Goal: Task Accomplishment & Management: Manage account settings

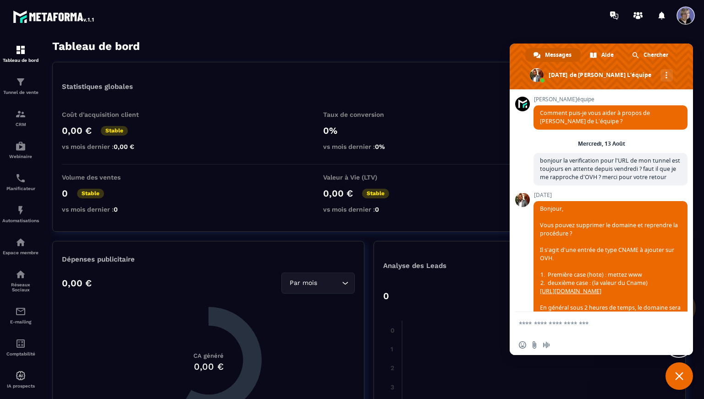
scroll to position [488, 0]
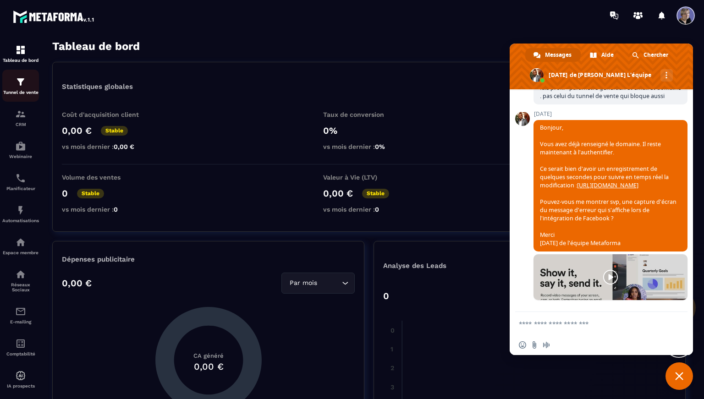
click at [28, 88] on div "Tunnel de vente" at bounding box center [20, 86] width 37 height 18
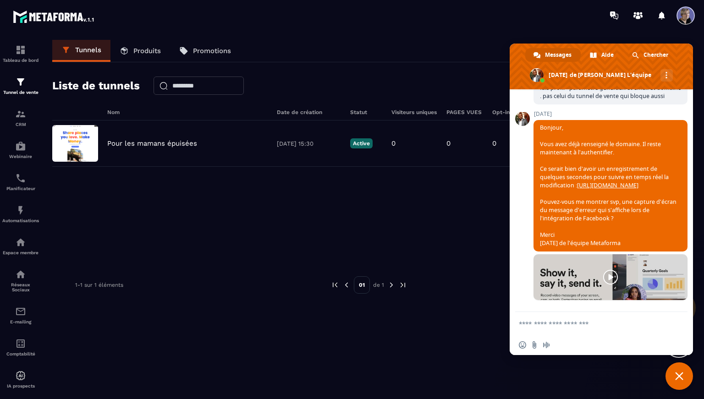
click at [679, 374] on span "Fermer le chat" at bounding box center [679, 376] width 8 height 8
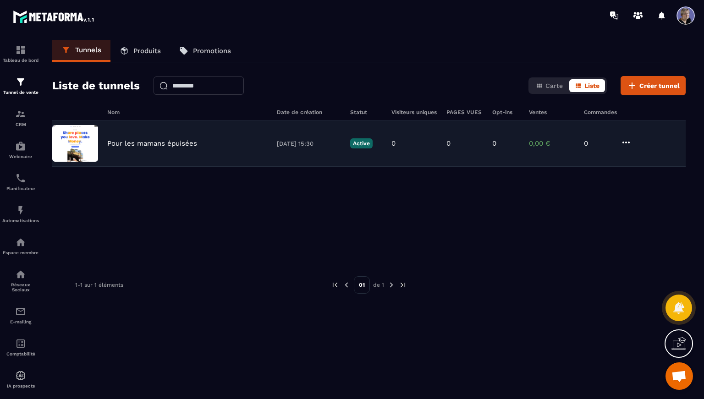
click at [147, 152] on div "Pour les mamans épuisées 08/08/2025 15:30 Active 0 0 0 0,00 € 0" at bounding box center [369, 144] width 634 height 46
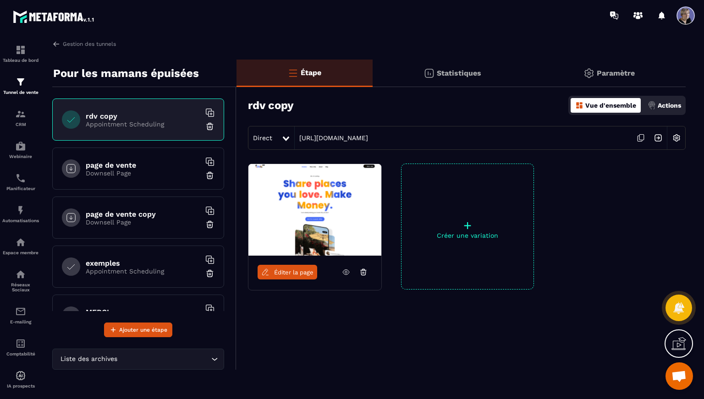
click at [614, 72] on p "Paramètre" at bounding box center [616, 73] width 38 height 9
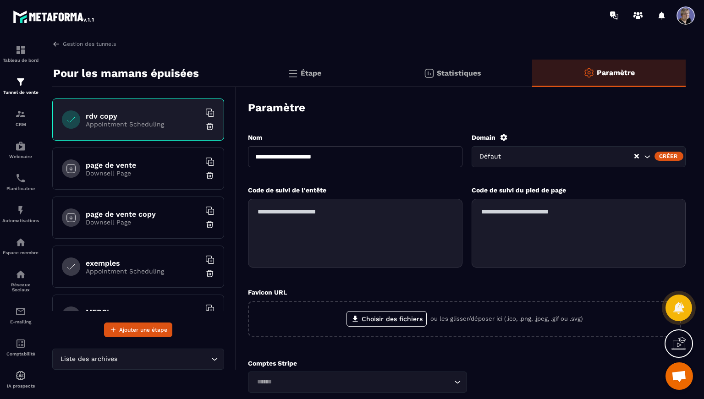
click at [667, 156] on div "Créer" at bounding box center [669, 156] width 29 height 9
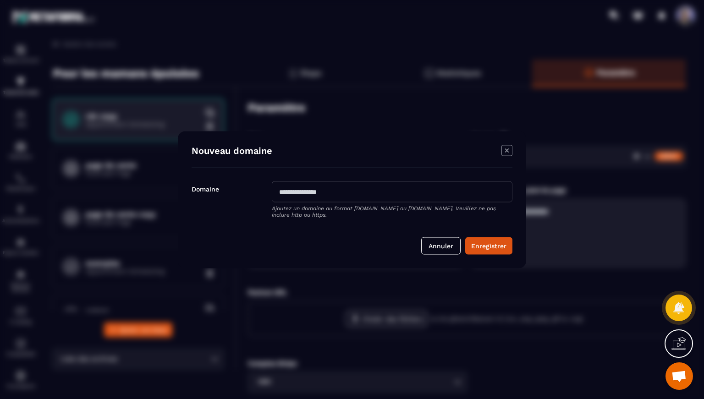
click at [328, 195] on input "Modal window" at bounding box center [392, 191] width 241 height 21
type input "**********"
click at [494, 253] on button "Enregistrer" at bounding box center [488, 245] width 47 height 17
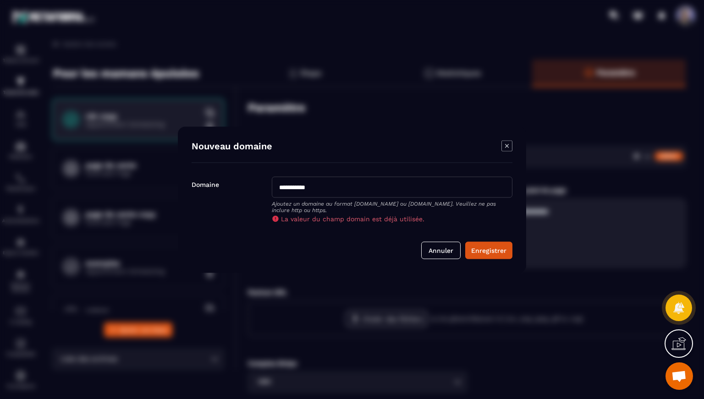
click at [508, 144] on icon "Modal window" at bounding box center [507, 146] width 4 height 4
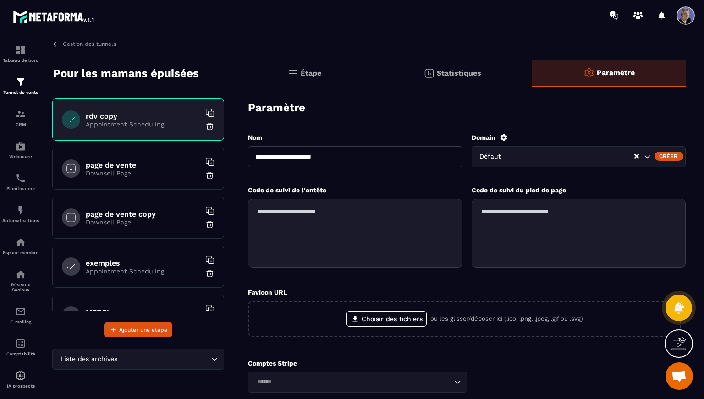
click at [683, 21] on span at bounding box center [686, 15] width 18 height 18
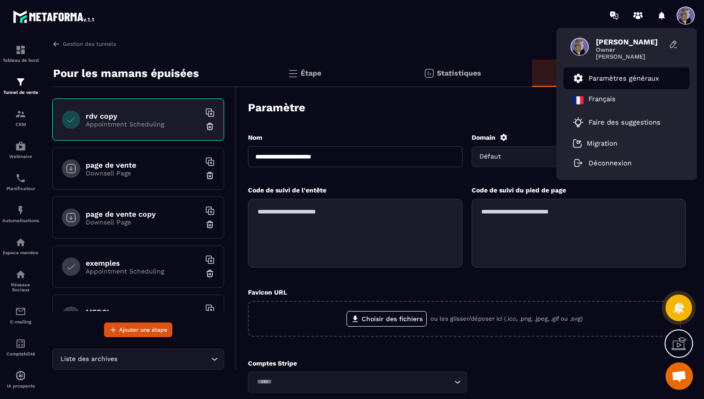
click at [614, 81] on p "Paramètres généraux" at bounding box center [624, 78] width 71 height 8
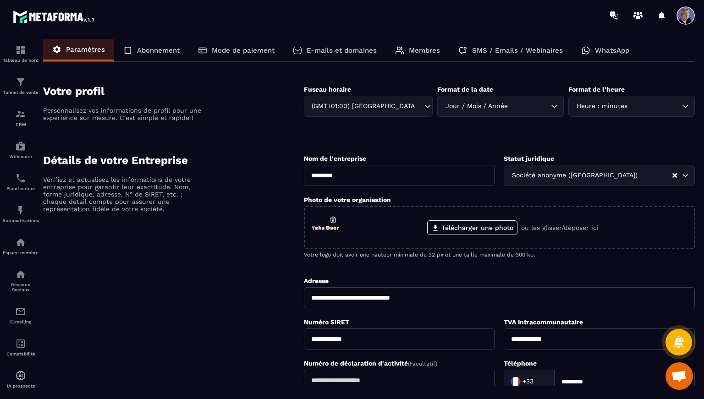
click at [343, 52] on p "E-mails et domaines" at bounding box center [342, 50] width 70 height 8
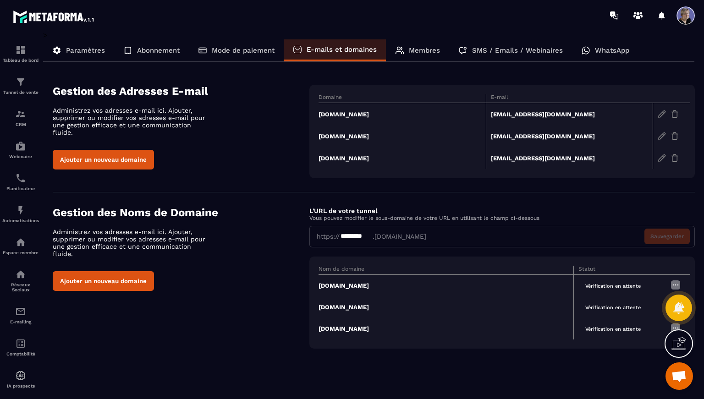
click at [343, 116] on td "yakaoser.fr" at bounding box center [402, 114] width 167 height 22
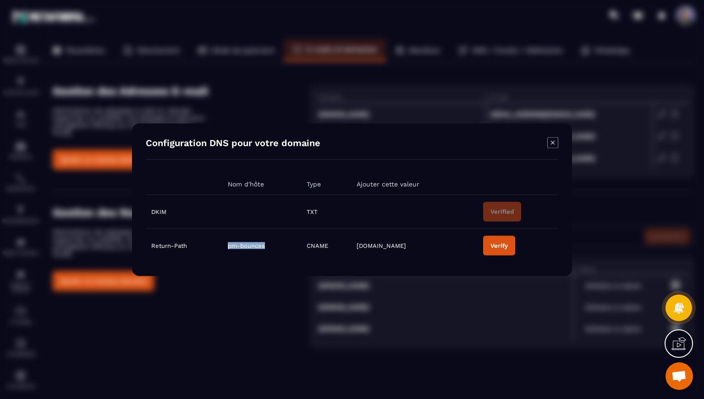
drag, startPoint x: 267, startPoint y: 246, endPoint x: 234, endPoint y: 247, distance: 33.5
click at [227, 248] on td "pm-bounces" at bounding box center [261, 246] width 79 height 34
copy span "pm-bounces"
click at [362, 247] on span "pm.mtasv.net" at bounding box center [382, 245] width 50 height 7
drag, startPoint x: 358, startPoint y: 247, endPoint x: 395, endPoint y: 248, distance: 37.6
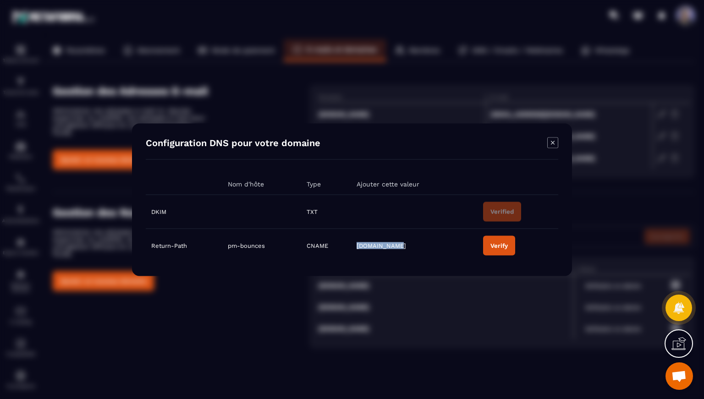
click at [401, 248] on td "pm.mtasv.net" at bounding box center [414, 246] width 127 height 34
copy span "pm.mtasv.net"
click at [99, 190] on div "Modal window" at bounding box center [352, 199] width 704 height 399
click at [502, 245] on div "Verify" at bounding box center [499, 245] width 17 height 7
click at [553, 140] on icon "Modal window" at bounding box center [552, 142] width 11 height 11
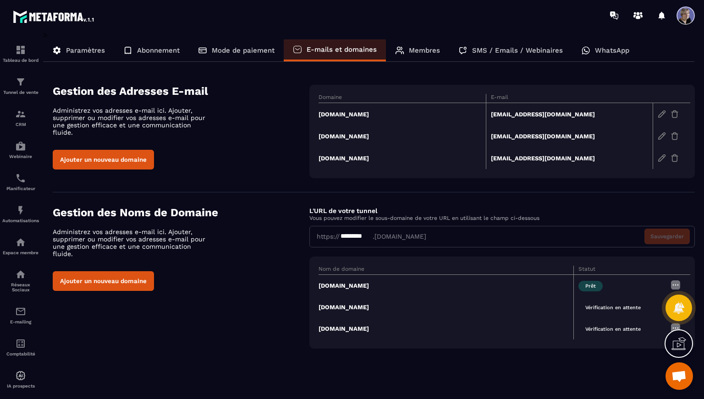
click at [602, 305] on span "Vérification en attente" at bounding box center [613, 308] width 69 height 11
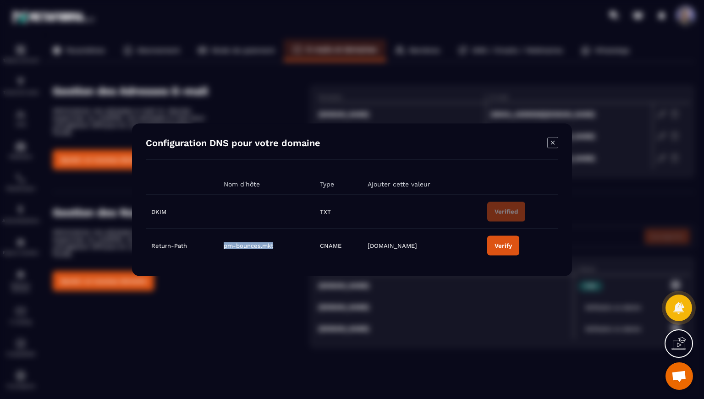
drag, startPoint x: 275, startPoint y: 247, endPoint x: 224, endPoint y: 249, distance: 50.9
click at [224, 249] on td "pm-bounces.mkt" at bounding box center [266, 246] width 97 height 34
copy span "pm-bounces.mkt"
click at [366, 243] on td "pm.mtasv.net" at bounding box center [422, 246] width 120 height 34
drag, startPoint x: 370, startPoint y: 246, endPoint x: 415, endPoint y: 247, distance: 44.9
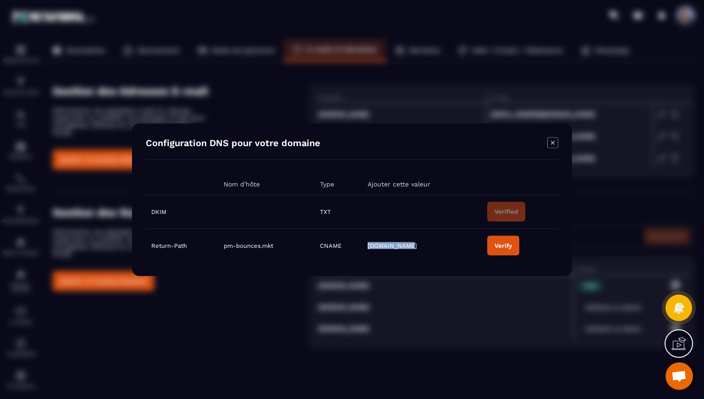
click at [416, 247] on td "pm.mtasv.net" at bounding box center [422, 246] width 120 height 34
copy span "pm.mtasv.net"
click at [494, 251] on button "Verify" at bounding box center [503, 246] width 32 height 20
click at [553, 144] on icon "Modal window" at bounding box center [552, 142] width 11 height 11
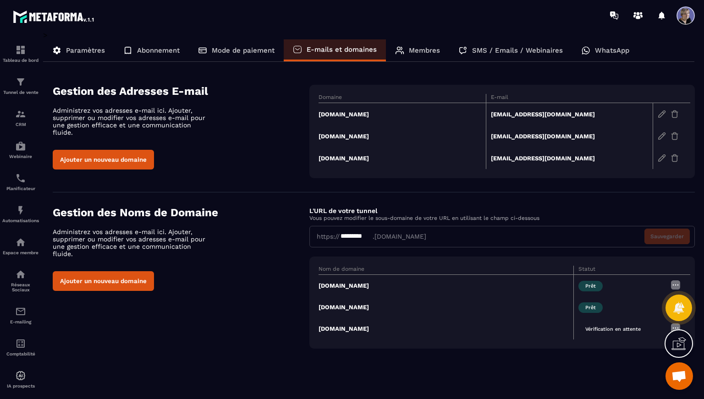
click at [601, 331] on span "Vérification en attente" at bounding box center [613, 329] width 69 height 11
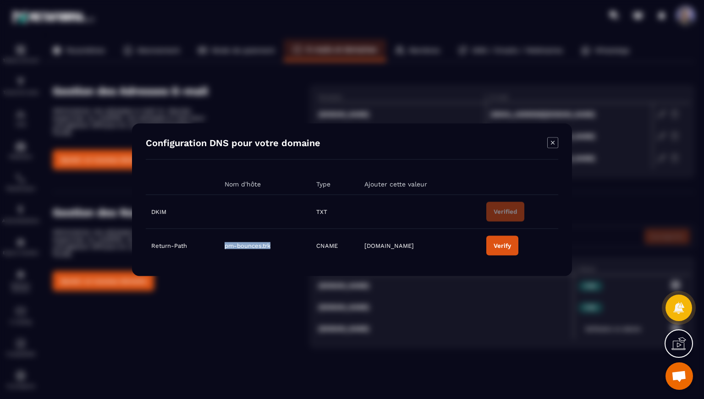
drag, startPoint x: 224, startPoint y: 246, endPoint x: 264, endPoint y: 246, distance: 39.9
click at [277, 247] on td "pm-bounces.trk" at bounding box center [265, 246] width 92 height 34
copy span "pm-bounces.trk"
drag, startPoint x: 417, startPoint y: 249, endPoint x: 411, endPoint y: 249, distance: 5.5
click at [417, 249] on td "pm.mtasv.net" at bounding box center [420, 246] width 122 height 34
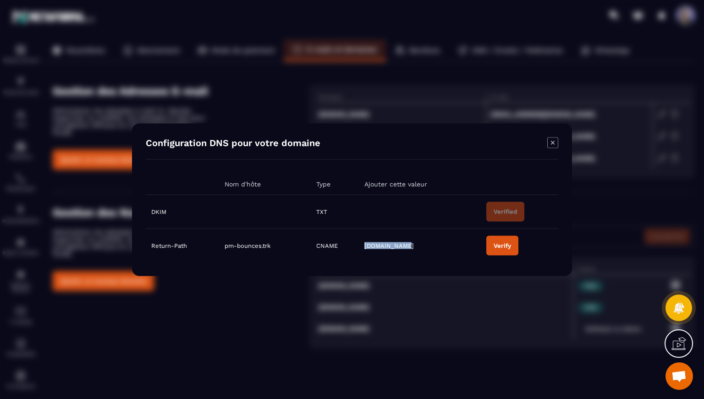
drag, startPoint x: 409, startPoint y: 248, endPoint x: 353, endPoint y: 248, distance: 55.5
click at [353, 248] on tr "Return-Path pm-bounces.trk CNAME pm.mtasv.net Verify" at bounding box center [352, 246] width 413 height 34
copy tr "pm.mtasv.net"
click at [494, 244] on div "Verify" at bounding box center [502, 245] width 17 height 7
click at [588, 236] on div "Modal window" at bounding box center [352, 199] width 704 height 399
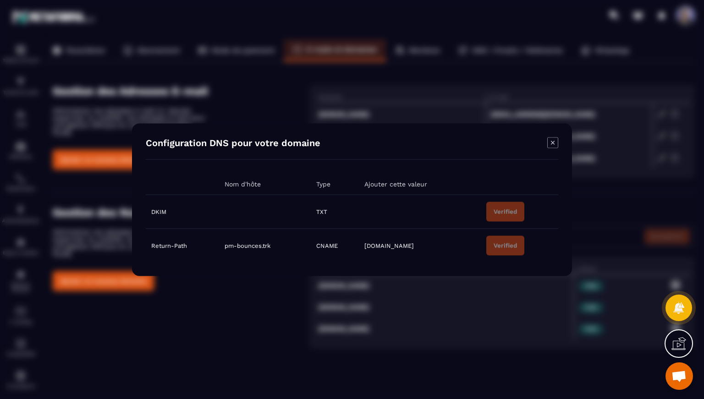
click at [553, 141] on icon "Modal window" at bounding box center [552, 142] width 11 height 11
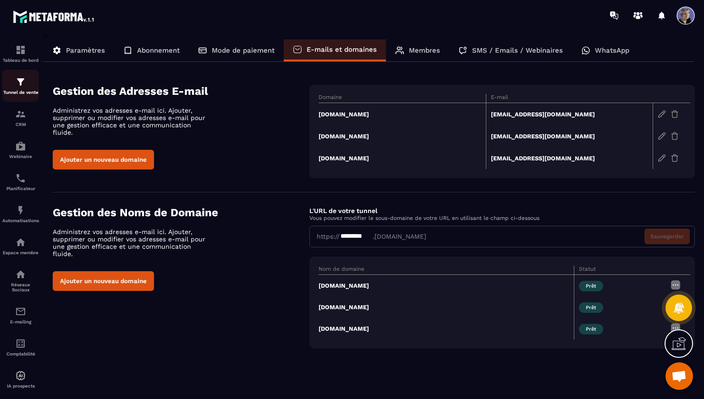
click at [19, 87] on img at bounding box center [20, 82] width 11 height 11
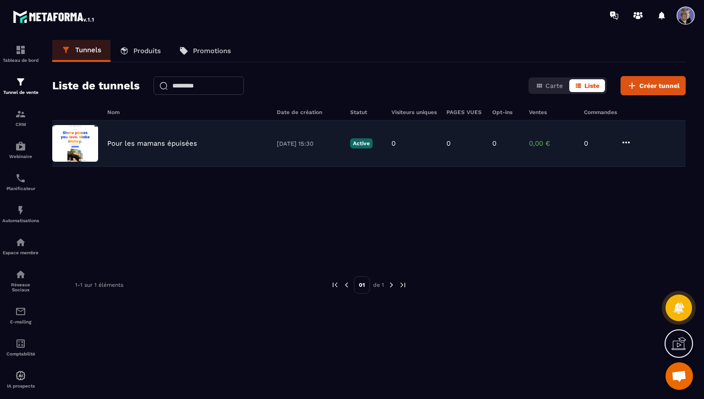
click at [622, 151] on div "Pour les mamans épuisées 08/08/2025 15:30 Active 0 0 0 0,00 € 0" at bounding box center [369, 144] width 634 height 46
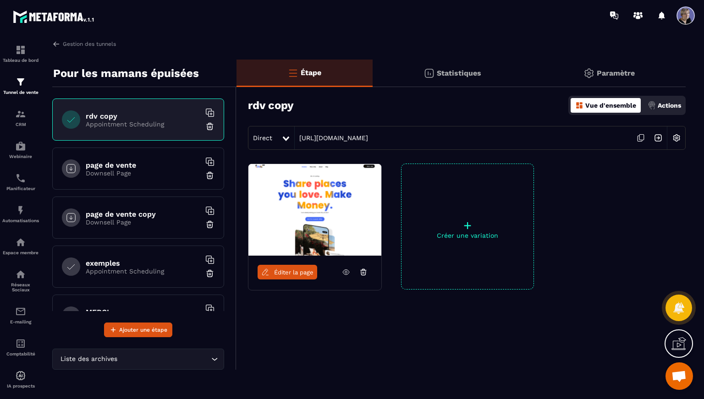
click at [315, 215] on img at bounding box center [315, 210] width 133 height 92
click at [617, 67] on div "Paramètre" at bounding box center [609, 74] width 154 height 28
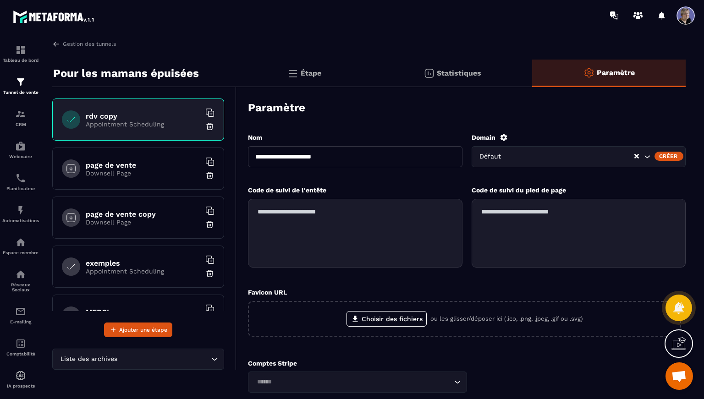
click at [664, 155] on div "Créer" at bounding box center [669, 156] width 29 height 9
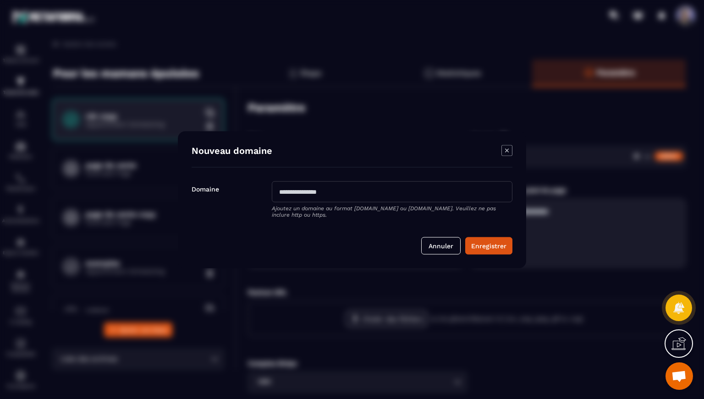
click at [314, 196] on input "Modal window" at bounding box center [392, 191] width 241 height 21
type input "**********"
click at [492, 249] on button "Enregistrer" at bounding box center [488, 245] width 47 height 17
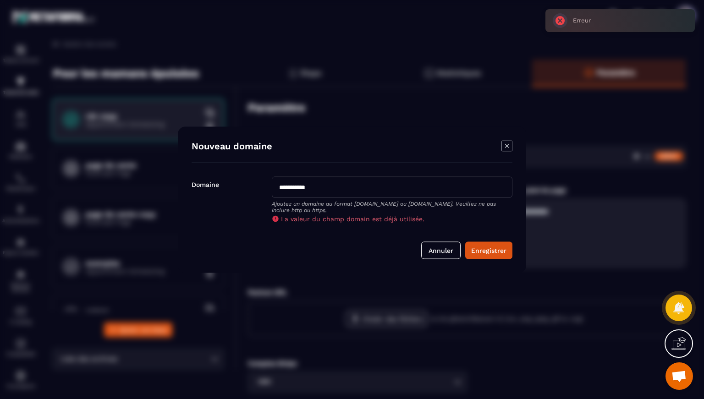
click at [508, 144] on icon "Modal window" at bounding box center [507, 145] width 11 height 11
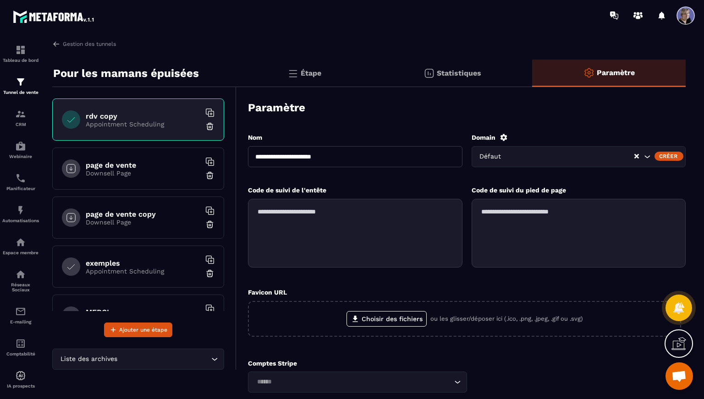
click at [174, 168] on h6 "page de vente" at bounding box center [143, 165] width 115 height 9
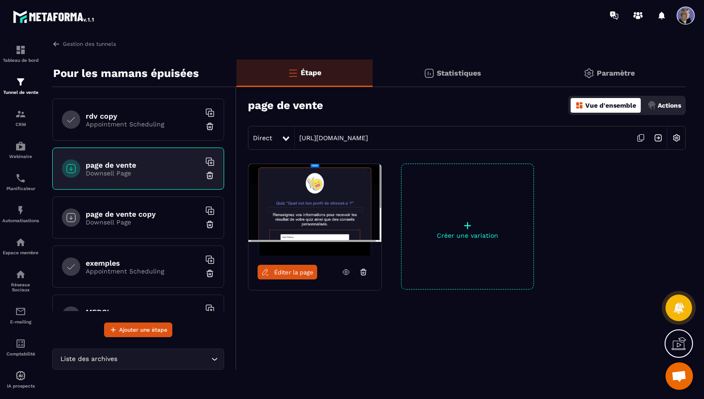
click at [677, 138] on img at bounding box center [676, 137] width 17 height 17
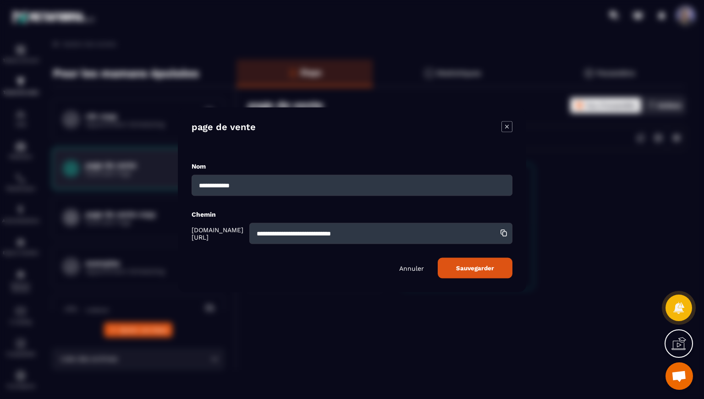
click at [509, 128] on icon "Modal window" at bounding box center [507, 126] width 11 height 11
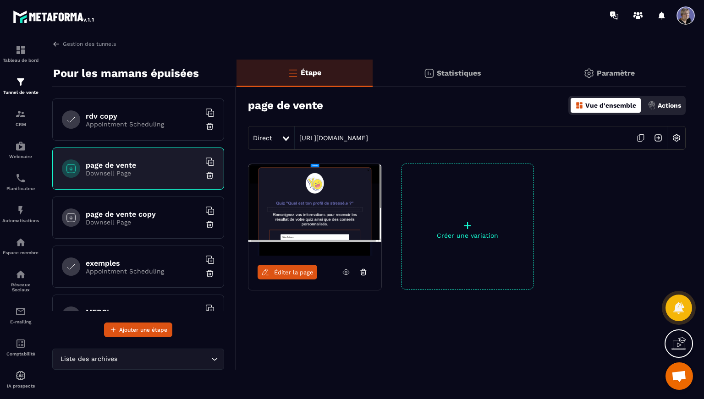
click at [618, 70] on p "Paramètre" at bounding box center [616, 73] width 38 height 9
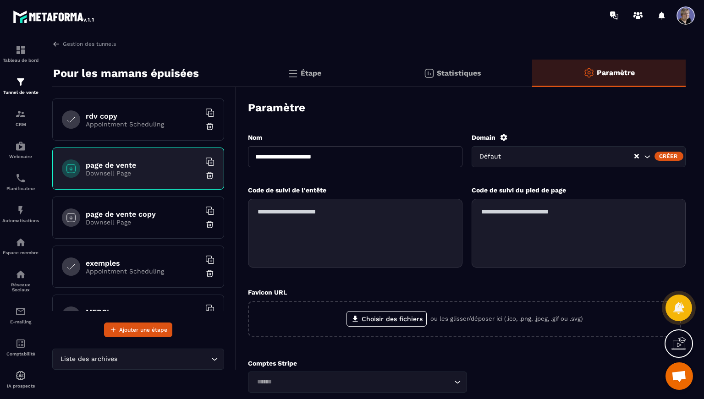
click at [663, 156] on div "Créer" at bounding box center [669, 156] width 29 height 9
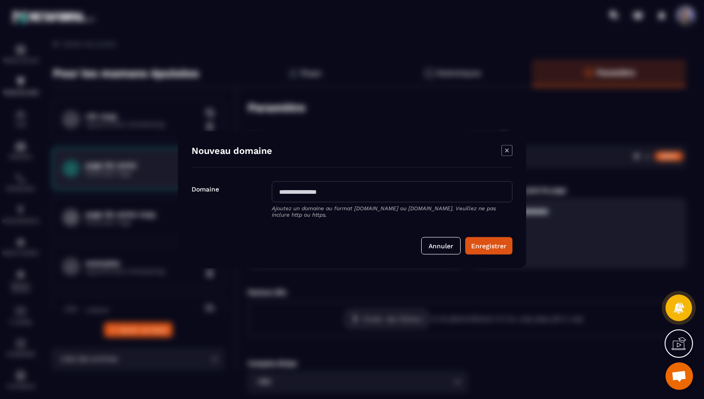
click at [287, 194] on input "Modal window" at bounding box center [392, 191] width 241 height 21
type input "**********"
click at [485, 246] on button "Enregistrer" at bounding box center [488, 245] width 47 height 17
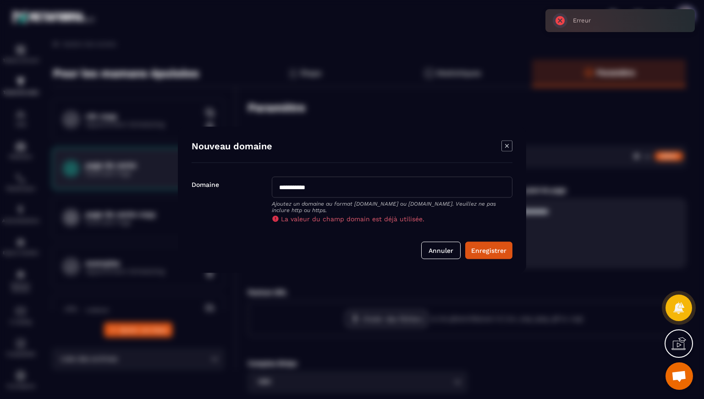
click at [506, 148] on icon "Modal window" at bounding box center [507, 145] width 11 height 11
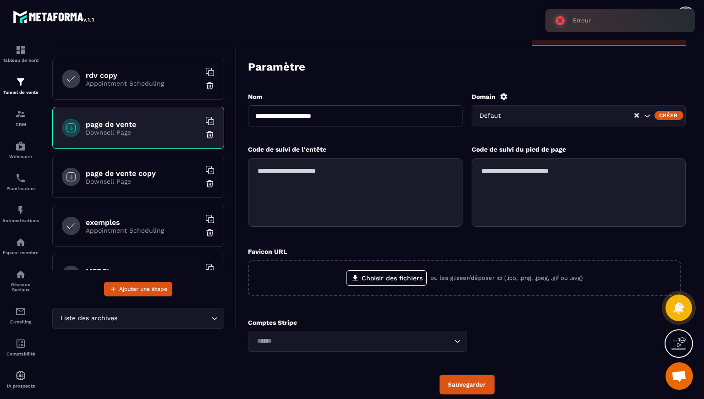
scroll to position [42, 0]
